Goal: Information Seeking & Learning: Learn about a topic

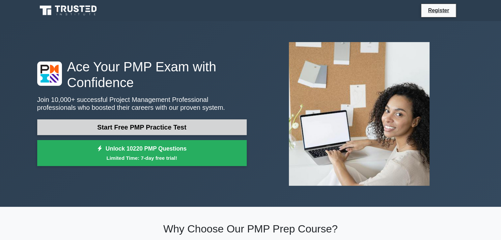
click at [164, 129] on link "Start Free PMP Practice Test" at bounding box center [141, 127] width 209 height 16
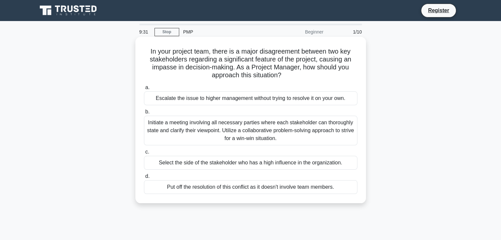
click at [238, 128] on div "Initiate a meeting involving all necessary parties where each stakeholder can t…" at bounding box center [250, 131] width 213 height 30
click at [144, 114] on input "b. Initiate a meeting involving all necessary parties where each stakeholder ca…" at bounding box center [144, 112] width 0 height 4
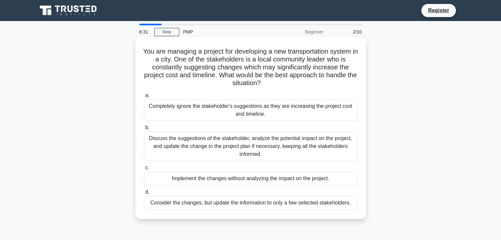
click at [236, 147] on div "Discuss the suggestions of the stakeholder, analyze the potential impact on the…" at bounding box center [250, 147] width 213 height 30
click at [144, 130] on input "b. Discuss the suggestions of the stakeholder, analyze the potential impact on …" at bounding box center [144, 128] width 0 height 4
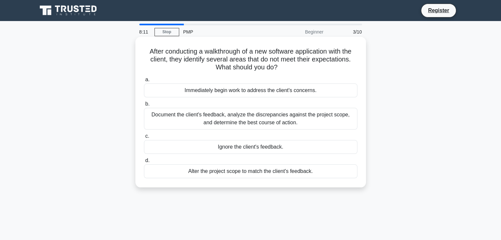
click at [244, 122] on div "Document the client's feedback, analyze the discrepancies against the project s…" at bounding box center [250, 119] width 213 height 22
click at [144, 106] on input "b. Document the client's feedback, analyze the discrepancies against the projec…" at bounding box center [144, 104] width 0 height 4
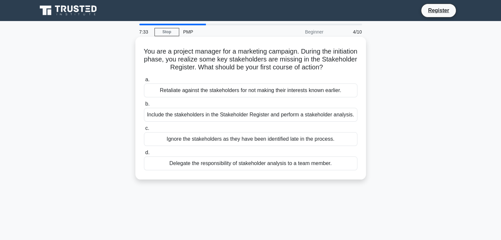
click at [196, 115] on div "Include the stakeholders in the Stakeholder Register and perform a stakeholder …" at bounding box center [250, 115] width 213 height 14
click at [144, 106] on input "b. Include the stakeholders in the Stakeholder Register and perform a stakehold…" at bounding box center [144, 104] width 0 height 4
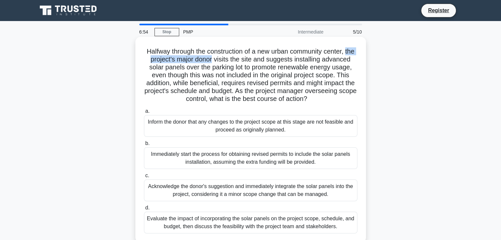
drag, startPoint x: 234, startPoint y: 57, endPoint x: 155, endPoint y: 60, distance: 78.4
click at [155, 60] on h5 "Halfway through the construction of a new urban community center, the project's…" at bounding box center [250, 75] width 215 height 56
copy h5 "the project's major donor"
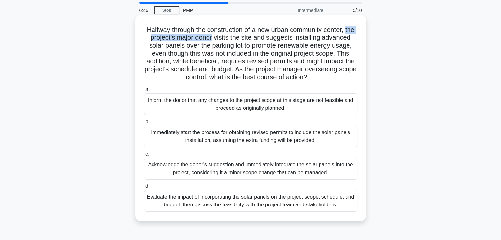
scroll to position [33, 0]
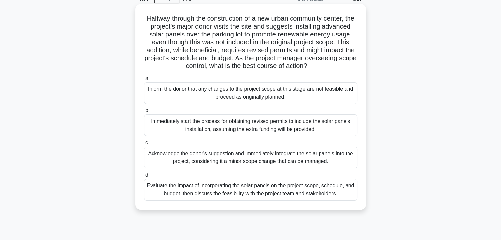
click at [241, 197] on div "Evaluate the impact of incorporating the solar panels on the project scope, sch…" at bounding box center [250, 190] width 213 height 22
click at [144, 177] on input "d. Evaluate the impact of incorporating the solar panels on the project scope, …" at bounding box center [144, 175] width 0 height 4
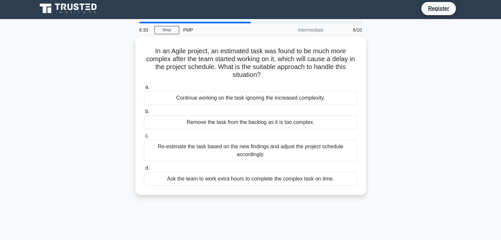
scroll to position [0, 0]
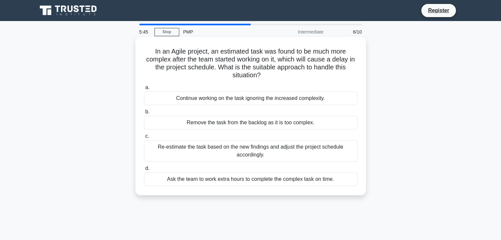
click at [276, 152] on div "Re-estimate the task based on the new findings and adjust the project schedule …" at bounding box center [250, 151] width 213 height 22
click at [144, 139] on input "c. Re-estimate the task based on the new findings and adjust the project schedu…" at bounding box center [144, 136] width 0 height 4
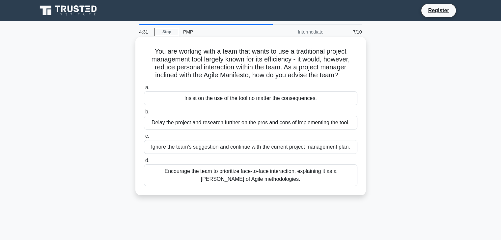
click at [258, 178] on div "Encourage the team to prioritize face-to-face interaction, explaining it as a t…" at bounding box center [250, 176] width 213 height 22
click at [144, 163] on input "d. Encourage the team to prioritize face-to-face interaction, explaining it as …" at bounding box center [144, 161] width 0 height 4
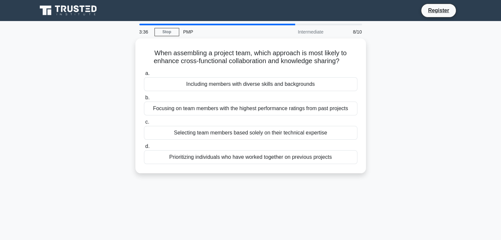
drag, startPoint x: 198, startPoint y: 87, endPoint x: 251, endPoint y: 175, distance: 102.6
click at [241, 179] on div "When assembling a project team, which approach is most likely to enhance cross-…" at bounding box center [250, 110] width 434 height 143
click at [261, 185] on div "3:35 Stop PMP Intermediate 8/10 When assembling a project team, which approach …" at bounding box center [250, 188] width 434 height 329
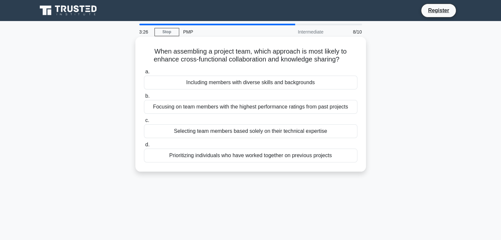
drag, startPoint x: 348, startPoint y: 63, endPoint x: 150, endPoint y: 50, distance: 197.9
click at [150, 50] on h5 "When assembling a project team, which approach is most likely to enhance cross-…" at bounding box center [250, 55] width 215 height 16
copy h5 "When assembling a project team, which approach is most likely to enhance cross-…"
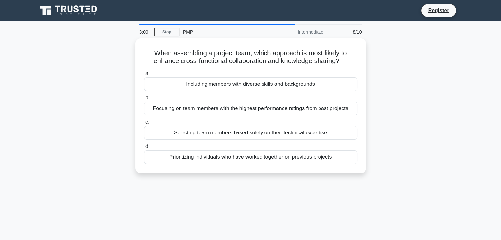
drag, startPoint x: 341, startPoint y: 162, endPoint x: 151, endPoint y: 200, distance: 193.3
click at [151, 200] on div "3:09 Stop PMP Intermediate 8/10 When assembling a project team, which approach …" at bounding box center [250, 188] width 434 height 329
copy div "Prioritizing individuals who have worked together on previous projects"
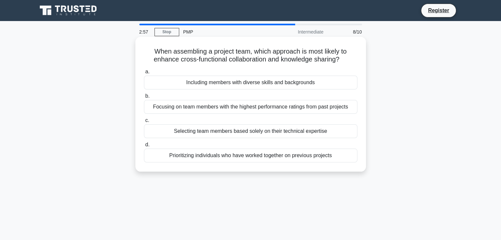
click at [280, 84] on div "Including members with diverse skills and backgrounds" at bounding box center [250, 83] width 213 height 14
click at [144, 74] on input "a. Including members with diverse skills and backgrounds" at bounding box center [144, 72] width 0 height 4
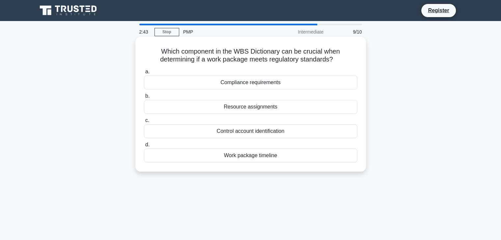
drag, startPoint x: 349, startPoint y: 60, endPoint x: 140, endPoint y: 49, distance: 209.6
click at [140, 49] on div "Which component in the WBS Dictionary can be crucial when determining if a work…" at bounding box center [250, 104] width 225 height 130
copy h5 "Which component in the WBS Dictionary can be crucial when determining if a work…"
click at [255, 110] on div "Resource assignments" at bounding box center [250, 107] width 213 height 14
click at [233, 107] on div "Resource assignments" at bounding box center [250, 107] width 213 height 14
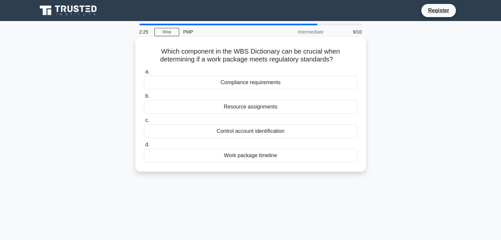
click at [144, 98] on input "b. Resource assignments" at bounding box center [144, 96] width 0 height 4
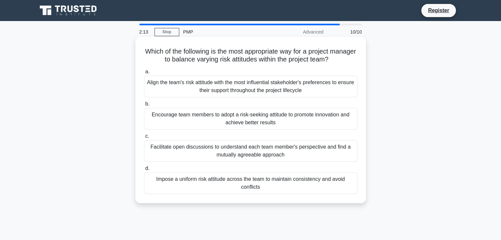
drag, startPoint x: 347, startPoint y: 60, endPoint x: 143, endPoint y: 44, distance: 204.4
click at [143, 44] on div "Which of the following is the most appropriate way for a project manager to bal…" at bounding box center [250, 119] width 225 height 161
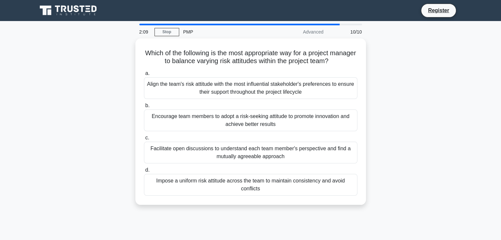
click at [95, 81] on div "Which of the following is the most appropriate way for a project manager to bal…" at bounding box center [250, 126] width 434 height 174
drag, startPoint x: 325, startPoint y: 59, endPoint x: 130, endPoint y: 54, distance: 194.9
click at [130, 54] on div "Which of the following is the most appropriate way for a project manager to bal…" at bounding box center [250, 126] width 434 height 174
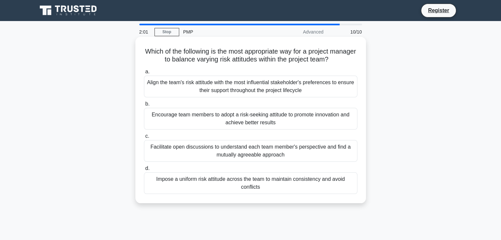
copy h5 "Which of the following is the most appropriate way for a project manager to bal…"
drag, startPoint x: 315, startPoint y: 93, endPoint x: 153, endPoint y: 81, distance: 163.1
click at [151, 81] on div "Align the team's risk attitude with the most influential stakeholder's preferen…" at bounding box center [250, 87] width 213 height 22
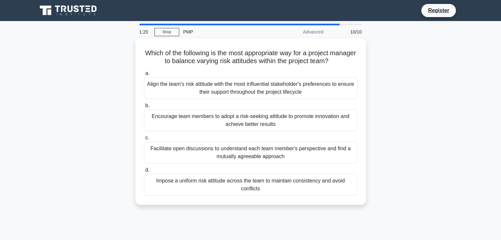
copy div "Align the team's risk attitude with the most influential stakeholder's preferen…"
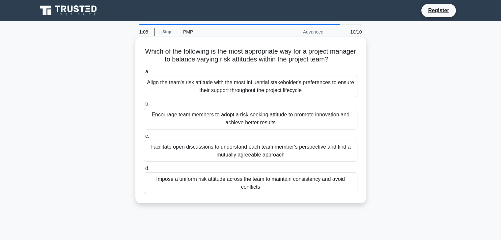
click at [216, 149] on div "Facilitate open discussions to understand each team member's perspective and fi…" at bounding box center [250, 151] width 213 height 22
click at [144, 139] on input "c. Facilitate open discussions to understand each team member's perspective and…" at bounding box center [144, 136] width 0 height 4
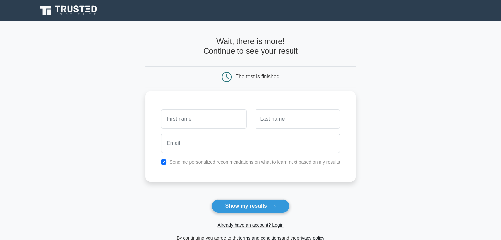
click at [197, 119] on input "text" at bounding box center [203, 119] width 85 height 19
type input "wissa"
type input "m"
type input "hs"
click at [162, 160] on input "checkbox" at bounding box center [163, 162] width 5 height 5
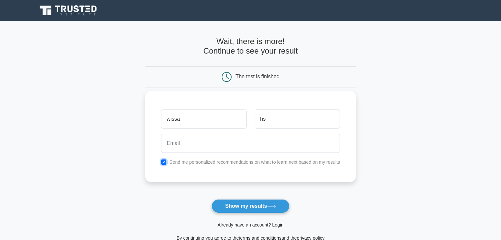
checkbox input "false"
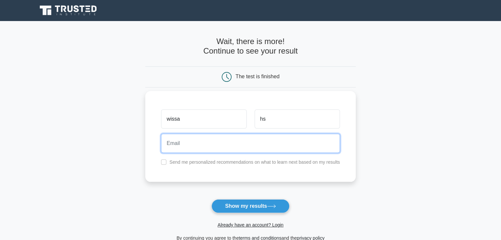
click at [183, 148] on input "email" at bounding box center [250, 143] width 179 height 19
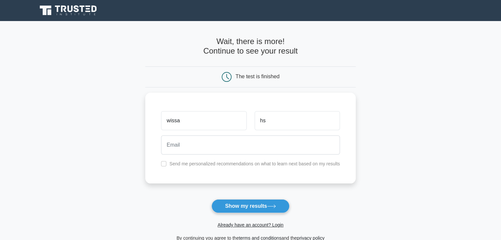
click at [329, 206] on form "Wait, there is more! Continue to see your result The test is finished wissa hs" at bounding box center [250, 139] width 210 height 205
click at [273, 202] on button "Show my results" at bounding box center [250, 206] width 78 height 14
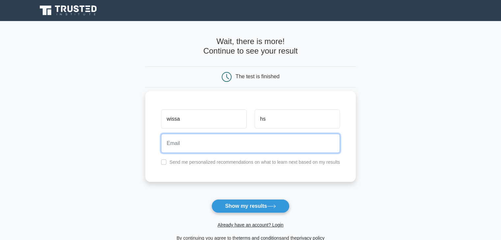
click at [220, 144] on input "email" at bounding box center [250, 143] width 179 height 19
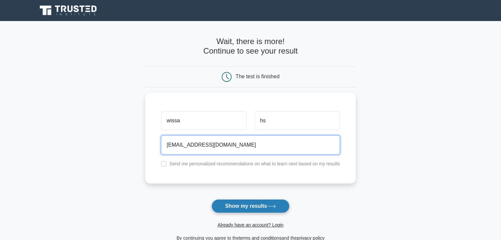
type input "wx@gmail.com"
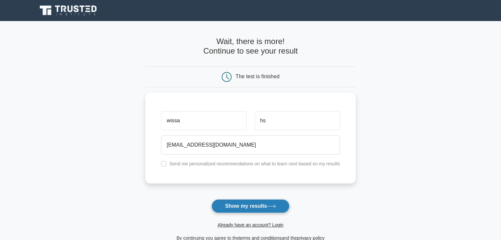
click at [255, 204] on button "Show my results" at bounding box center [250, 206] width 78 height 14
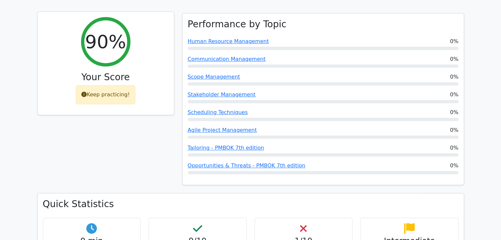
scroll to position [197, 0]
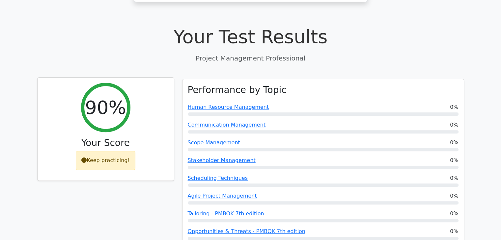
click at [113, 151] on div "Keep practicing!" at bounding box center [106, 160] width 60 height 19
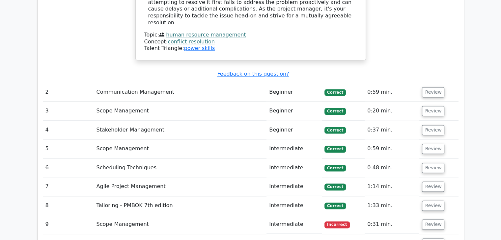
scroll to position [856, 0]
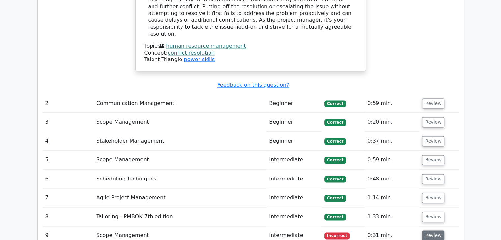
click at [438, 231] on button "Review" at bounding box center [433, 236] width 22 height 10
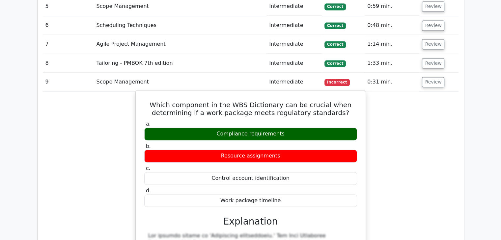
scroll to position [1020, 0]
